Goal: Transaction & Acquisition: Download file/media

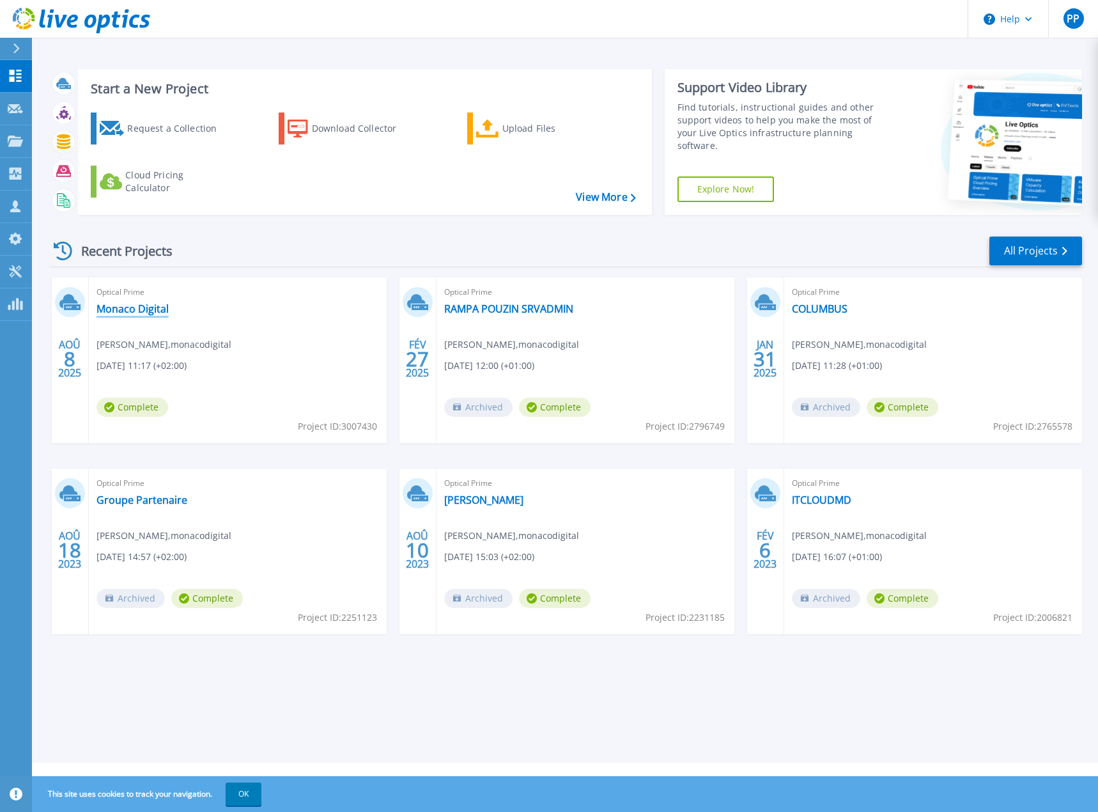
click at [147, 309] on link "Monaco Digital" at bounding box center [133, 308] width 72 height 13
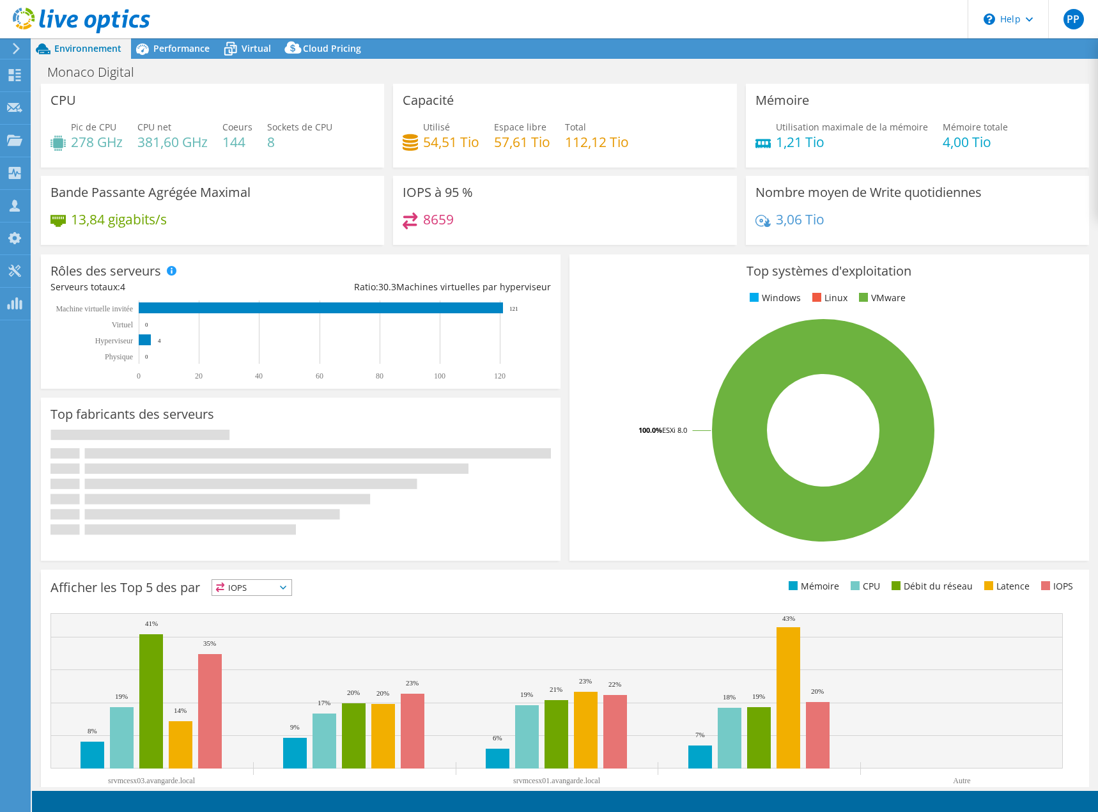
select select "USD"
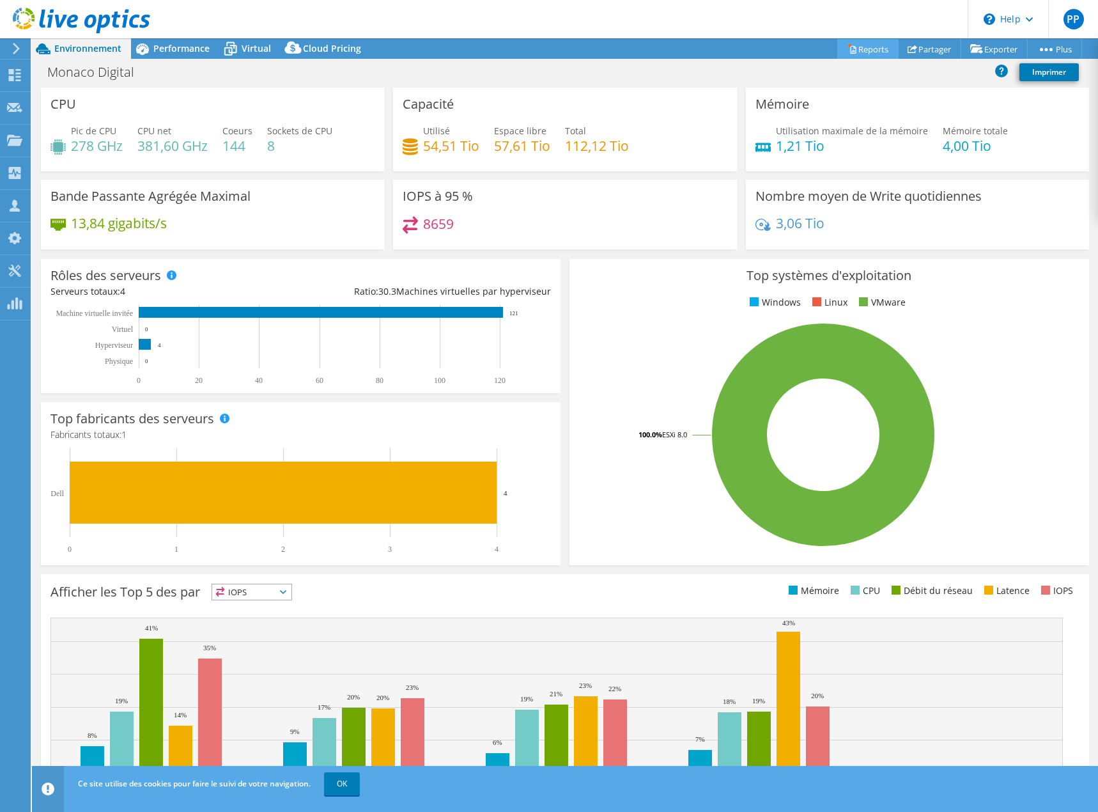
click at [860, 50] on link "Reports" at bounding box center [867, 49] width 61 height 20
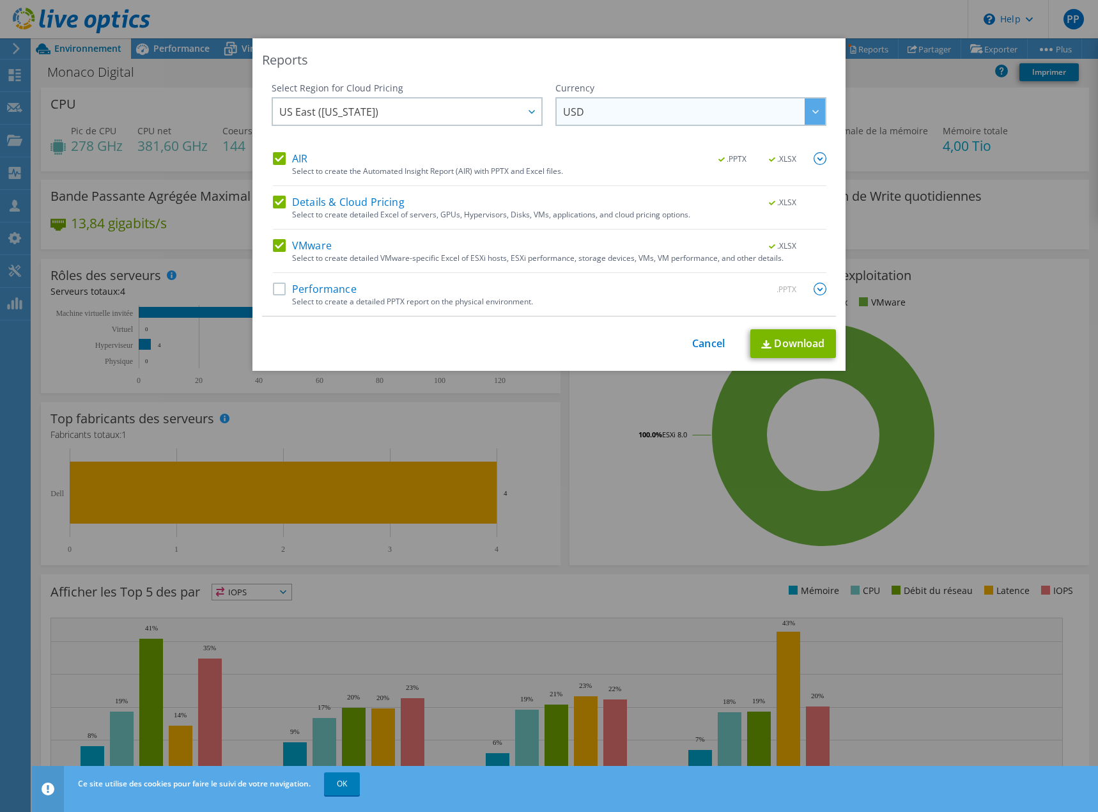
click at [608, 104] on span "USD" at bounding box center [694, 111] width 262 height 26
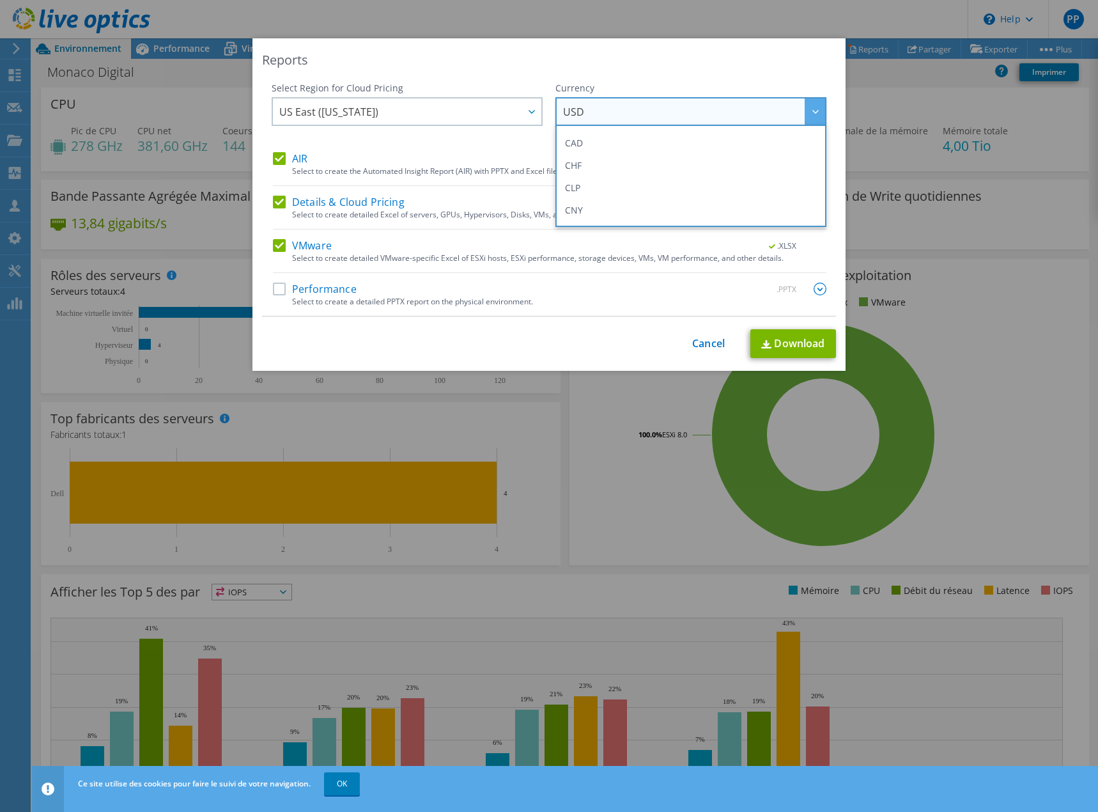
scroll to position [64, 0]
click at [628, 63] on div "Reports" at bounding box center [549, 60] width 574 height 18
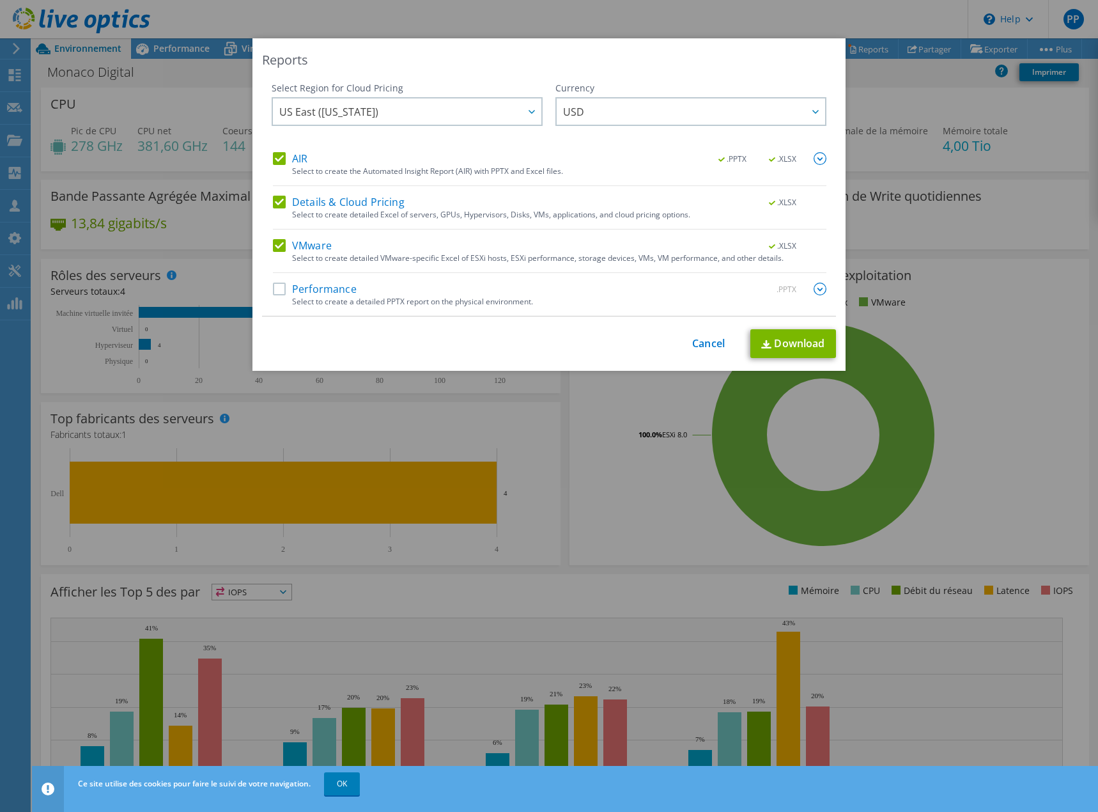
click at [273, 293] on label "Performance" at bounding box center [315, 288] width 84 height 13
click at [0, 0] on input "Performance" at bounding box center [0, 0] width 0 height 0
click at [816, 162] on img at bounding box center [820, 158] width 13 height 13
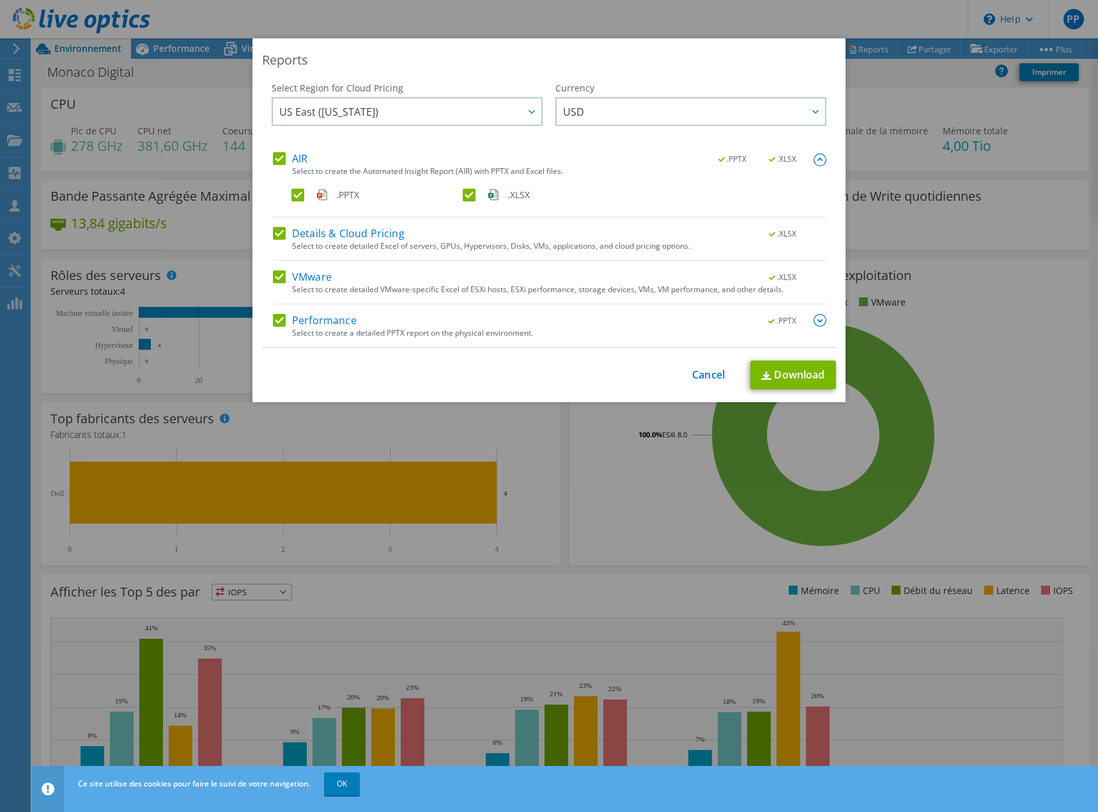
click at [817, 162] on img at bounding box center [820, 159] width 13 height 13
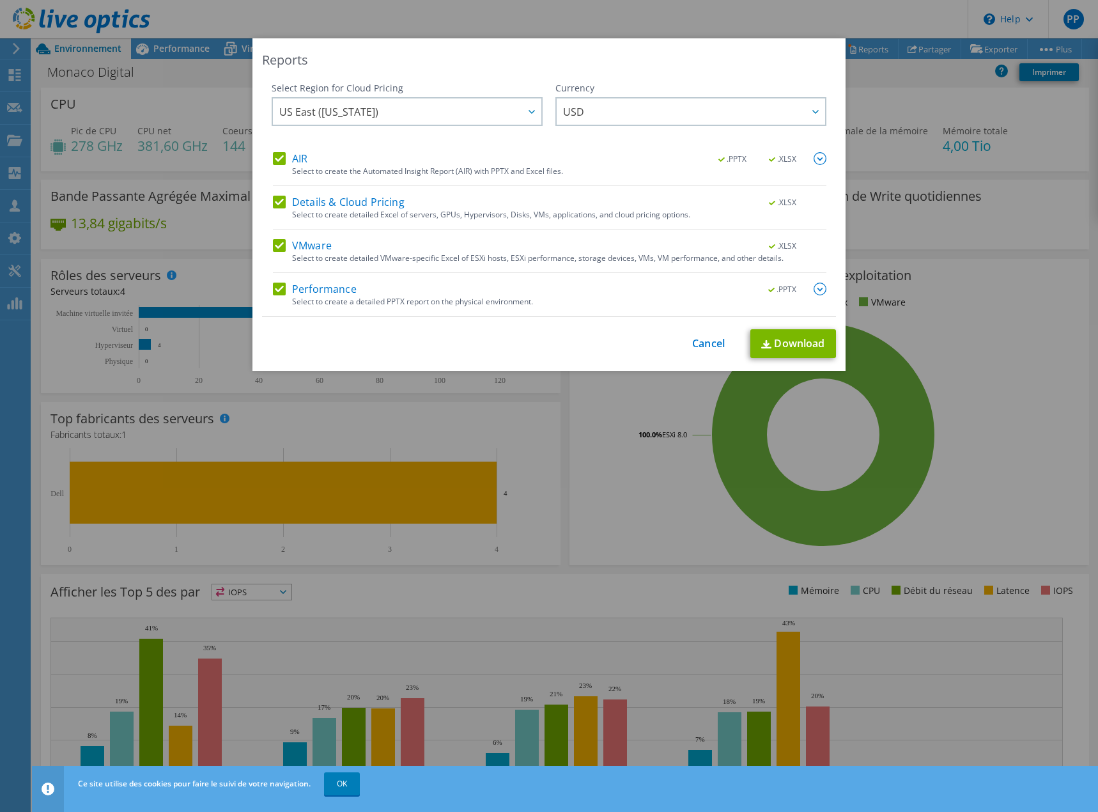
click at [784, 359] on div "Reports Select Region for Cloud Pricing Asia Pacific ([GEOGRAPHIC_DATA]) [GEOGR…" at bounding box center [548, 204] width 593 height 332
click at [785, 350] on link "Download" at bounding box center [793, 343] width 86 height 29
click at [693, 339] on link "Cancel" at bounding box center [708, 343] width 33 height 12
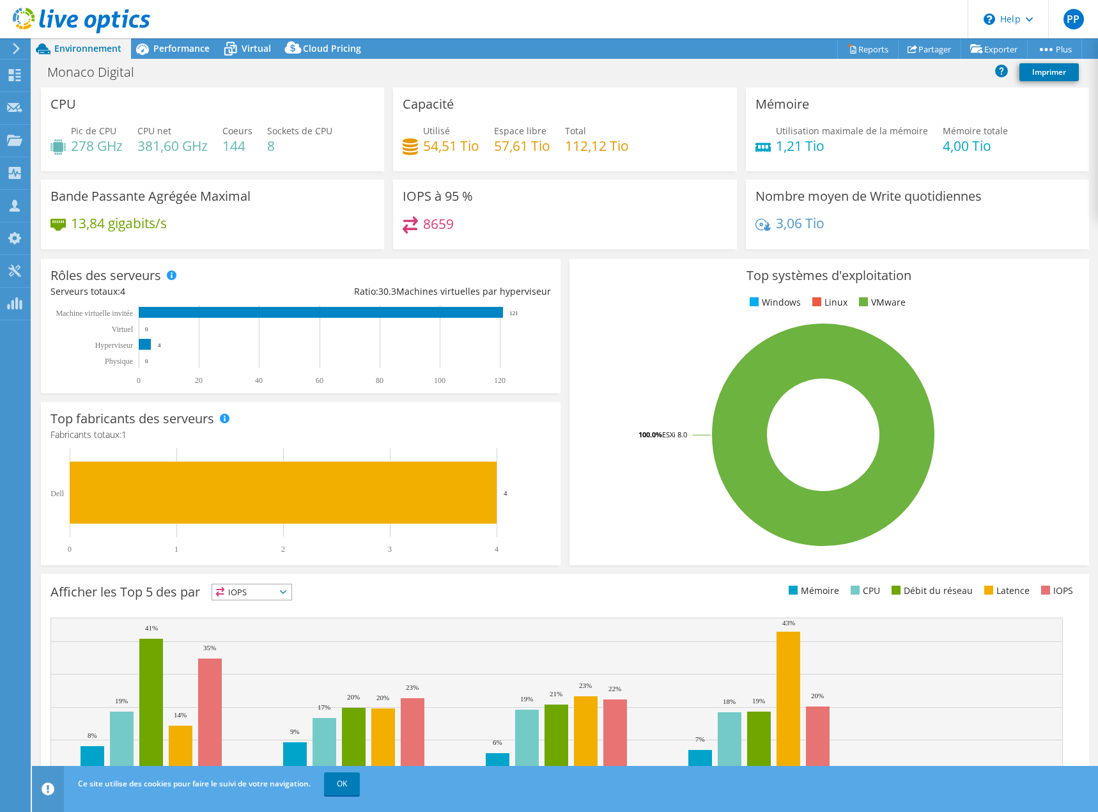
drag, startPoint x: 12, startPoint y: 45, endPoint x: 62, endPoint y: 54, distance: 50.6
click at [13, 45] on icon at bounding box center [17, 49] width 10 height 12
